Goal: Task Accomplishment & Management: Manage account settings

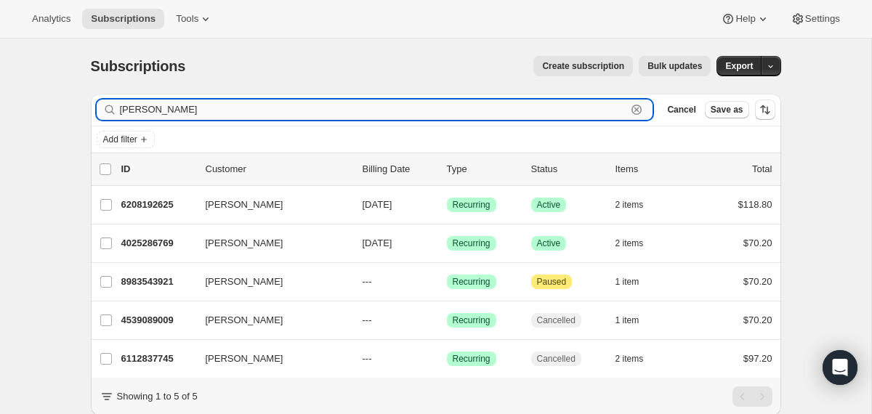
click at [227, 112] on input "[PERSON_NAME]" at bounding box center [373, 110] width 507 height 20
paste input "[EMAIL_ADDRESS][DOMAIN_NAME]"
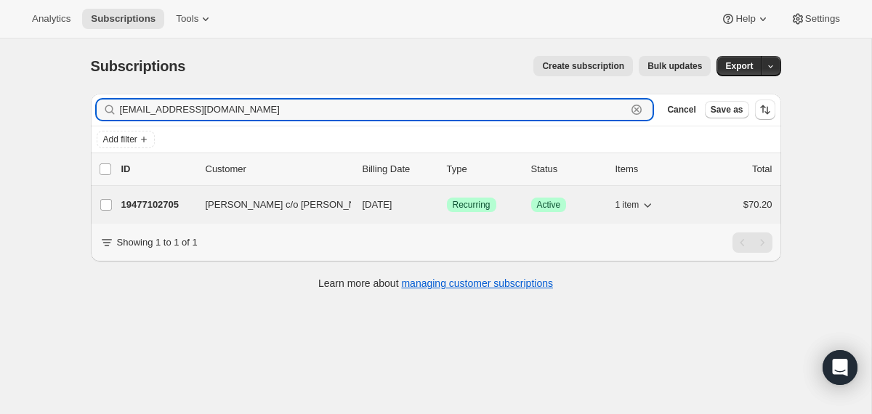
type input "[EMAIL_ADDRESS][DOMAIN_NAME]"
click at [347, 211] on span "[PERSON_NAME] c/o [PERSON_NAME]" at bounding box center [292, 205] width 173 height 15
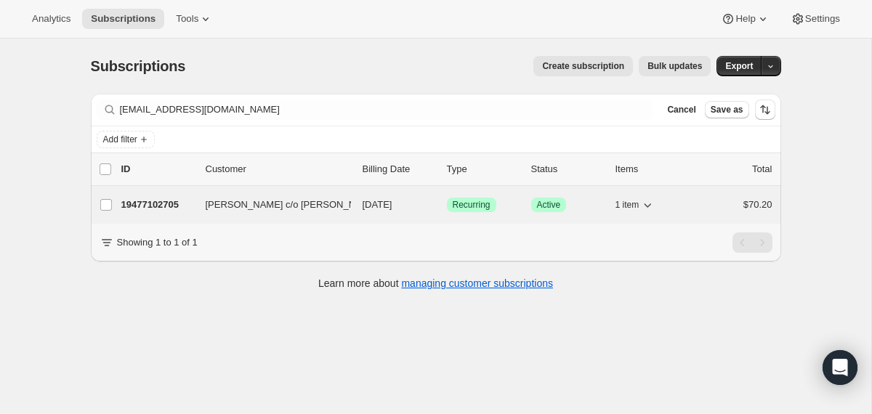
click at [347, 206] on span "[PERSON_NAME] c/o [PERSON_NAME]" at bounding box center [292, 205] width 173 height 15
click at [434, 202] on p "[DATE]" at bounding box center [399, 205] width 73 height 15
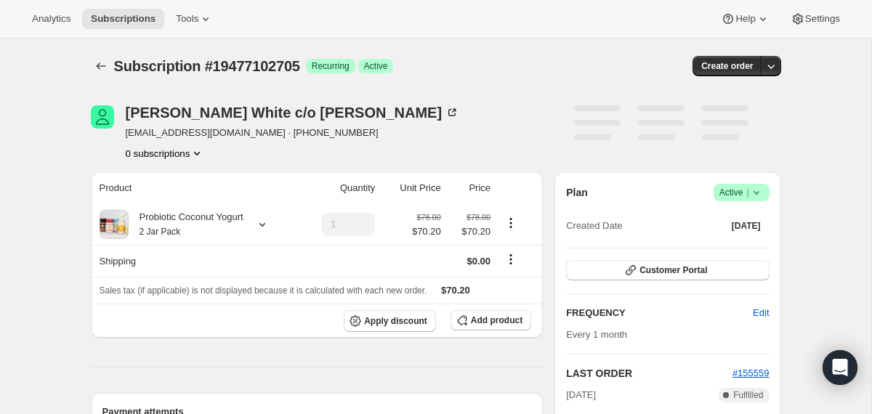
click at [759, 192] on icon at bounding box center [756, 192] width 15 height 15
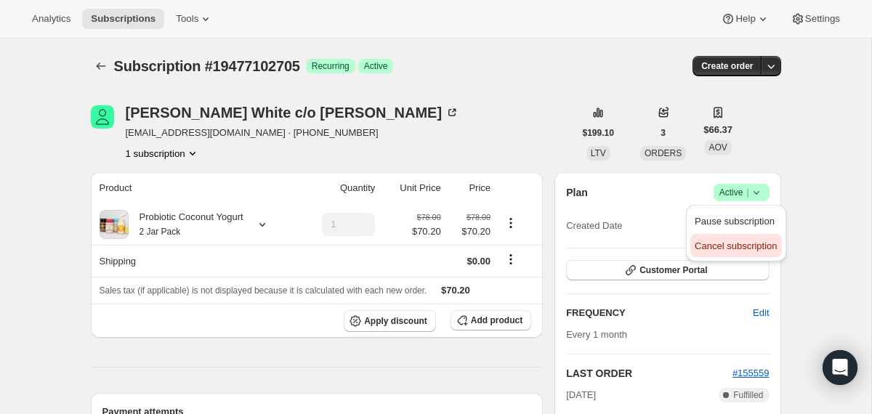
click at [737, 243] on span "Cancel subscription" at bounding box center [736, 245] width 82 height 11
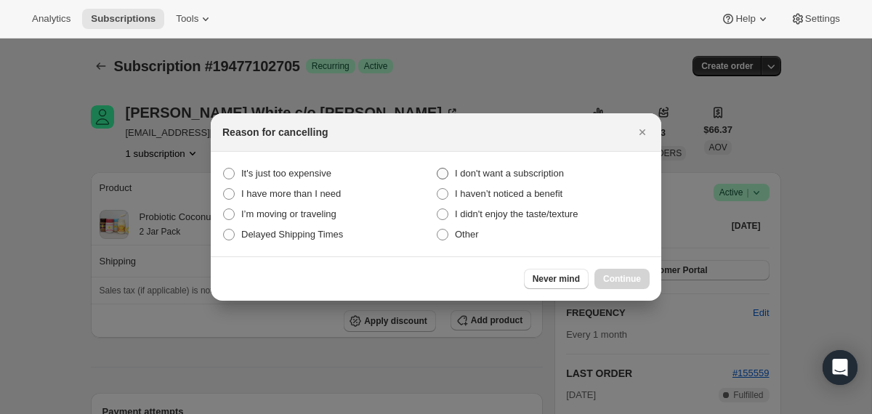
click at [562, 169] on span "I don't want a subscription" at bounding box center [509, 173] width 109 height 11
click at [437, 169] on subscription "I don't want a subscription" at bounding box center [437, 168] width 1 height 1
radio subscription "true"
click at [623, 275] on span "Continue" at bounding box center [622, 279] width 38 height 12
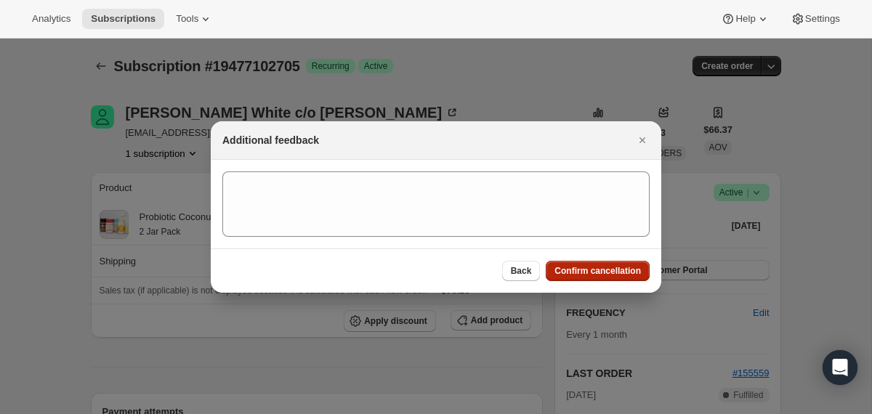
click at [623, 275] on span "Confirm cancellation" at bounding box center [597, 271] width 86 height 12
